Goal: Check status: Check status

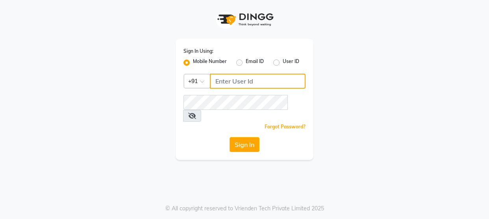
type input "8928277834"
drag, startPoint x: 0, startPoint y: 0, endPoint x: 248, endPoint y: 126, distance: 278.2
click at [248, 137] on button "Sign In" at bounding box center [244, 144] width 30 height 15
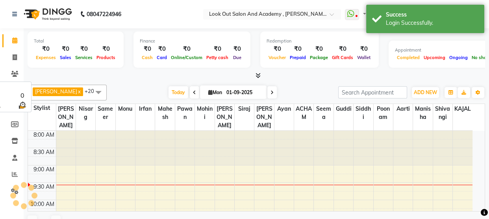
select select "en"
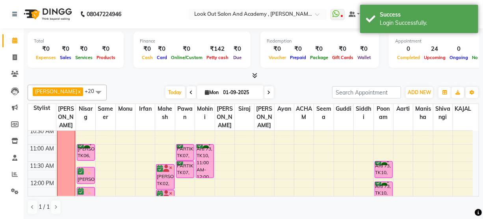
scroll to position [102, 0]
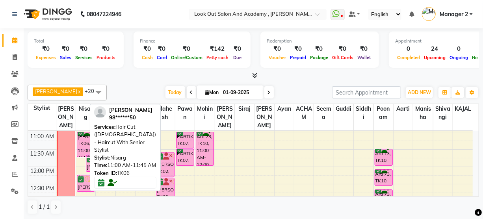
drag, startPoint x: 83, startPoint y: 165, endPoint x: 84, endPoint y: 161, distance: 4.9
drag, startPoint x: 80, startPoint y: 165, endPoint x: 83, endPoint y: 157, distance: 8.3
